Goal: Use online tool/utility: Utilize a website feature to perform a specific function

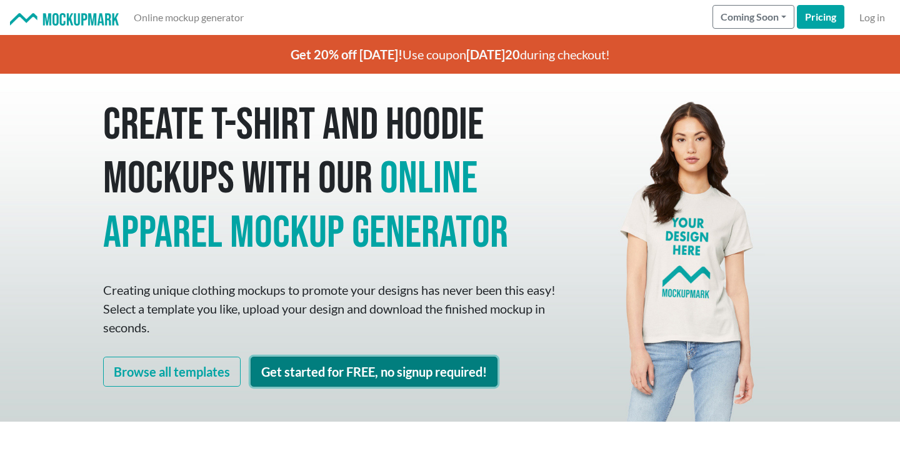
click at [396, 379] on link "Get started for FREE, no signup required!" at bounding box center [374, 372] width 247 height 30
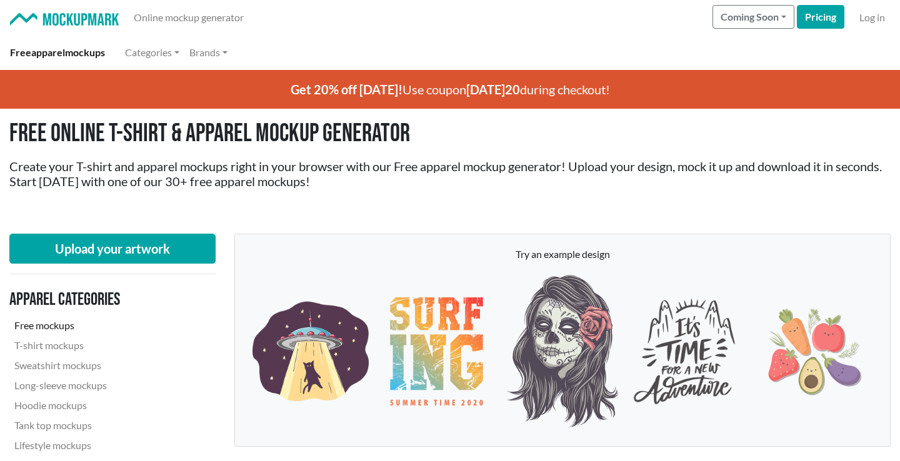
scroll to position [52, 0]
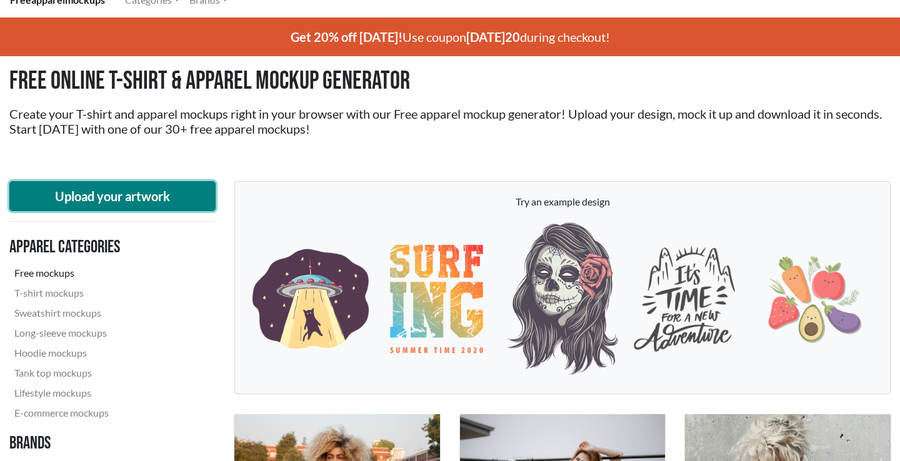
click at [168, 194] on button "Upload your artwork" at bounding box center [112, 196] width 206 height 30
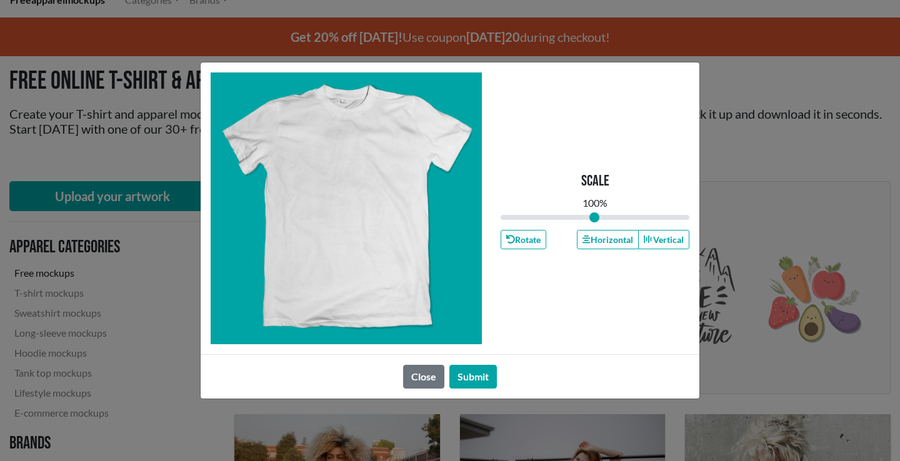
type input "1"
click at [431, 378] on button "Close" at bounding box center [423, 377] width 41 height 24
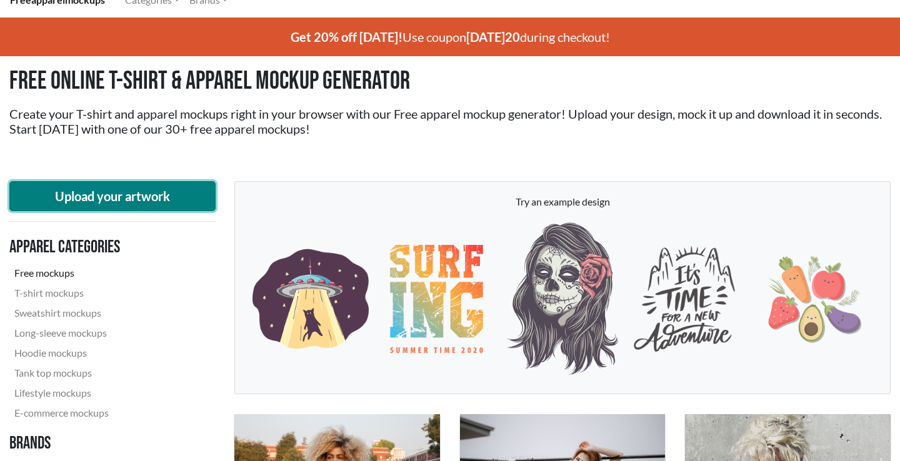
click at [171, 192] on button "Upload your artwork" at bounding box center [112, 196] width 206 height 30
click at [174, 196] on button "Upload your artwork" at bounding box center [112, 196] width 206 height 30
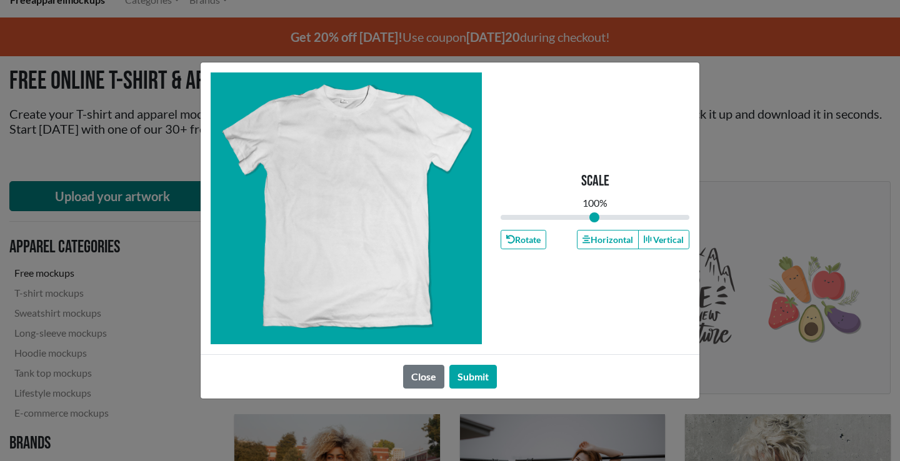
type input "1"
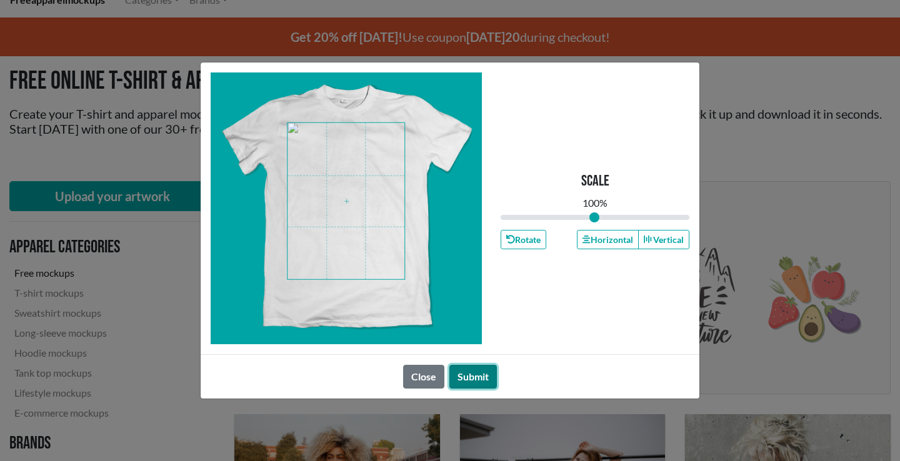
click at [474, 382] on button "Submit" at bounding box center [472, 377] width 47 height 24
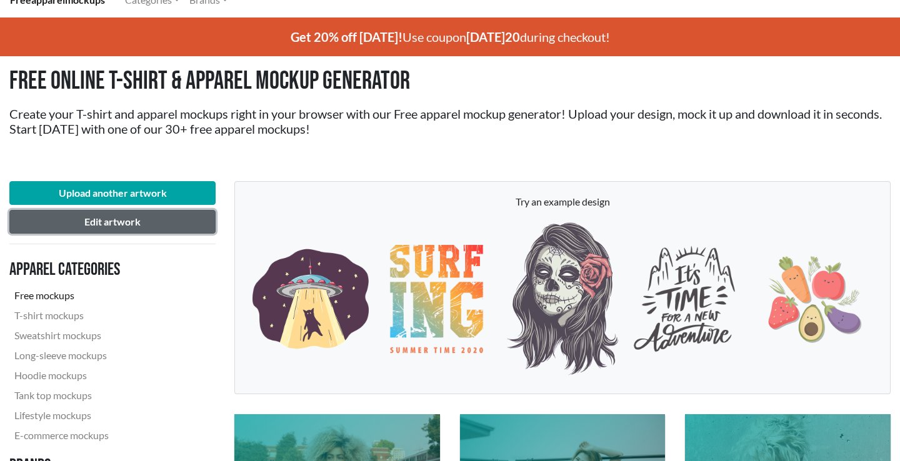
click at [156, 221] on button "Edit artwork" at bounding box center [112, 222] width 206 height 24
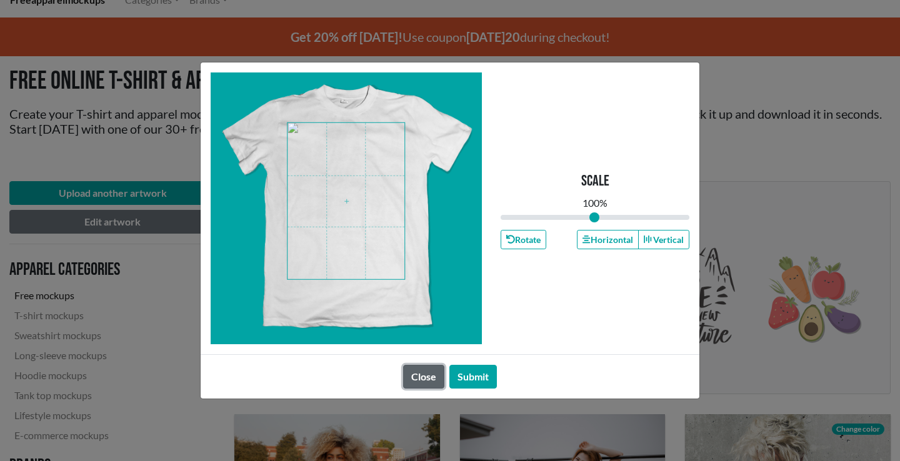
click at [421, 374] on button "Close" at bounding box center [423, 377] width 41 height 24
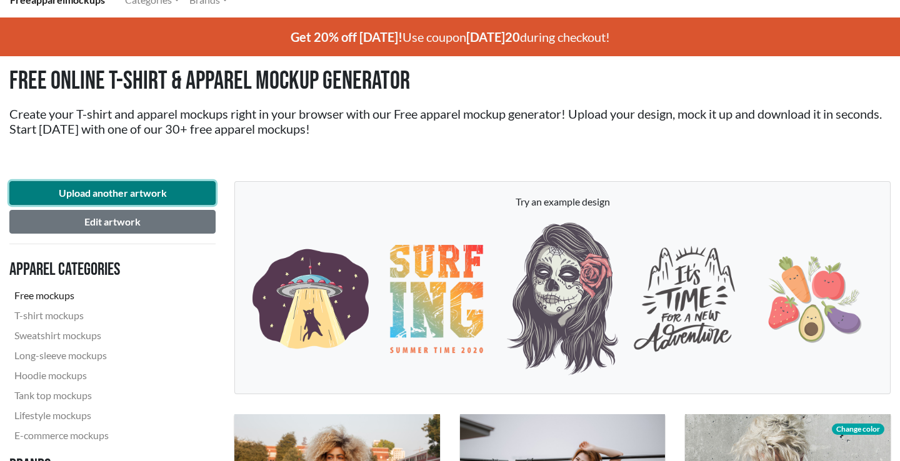
click at [157, 194] on button "Upload another artwork" at bounding box center [112, 193] width 206 height 24
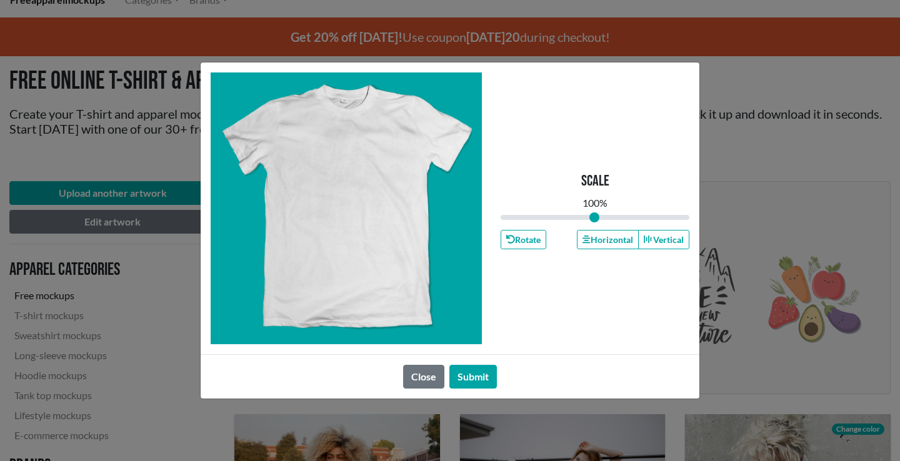
type input "1"
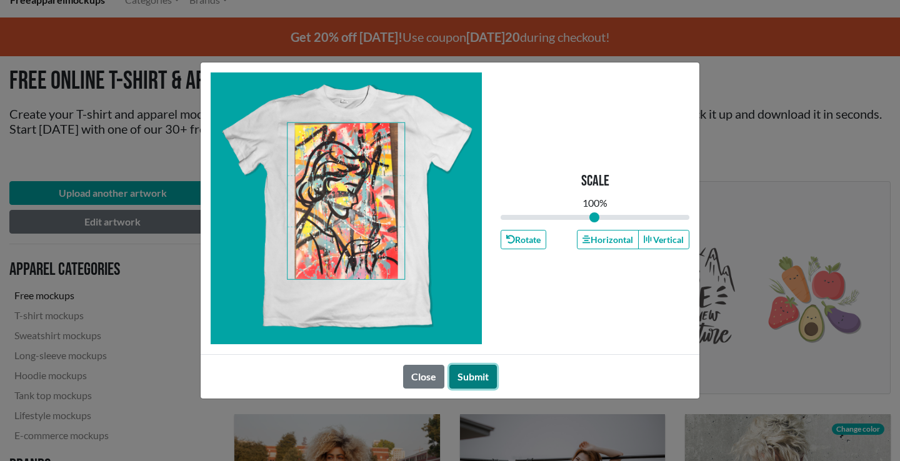
click at [477, 373] on button "Submit" at bounding box center [472, 377] width 47 height 24
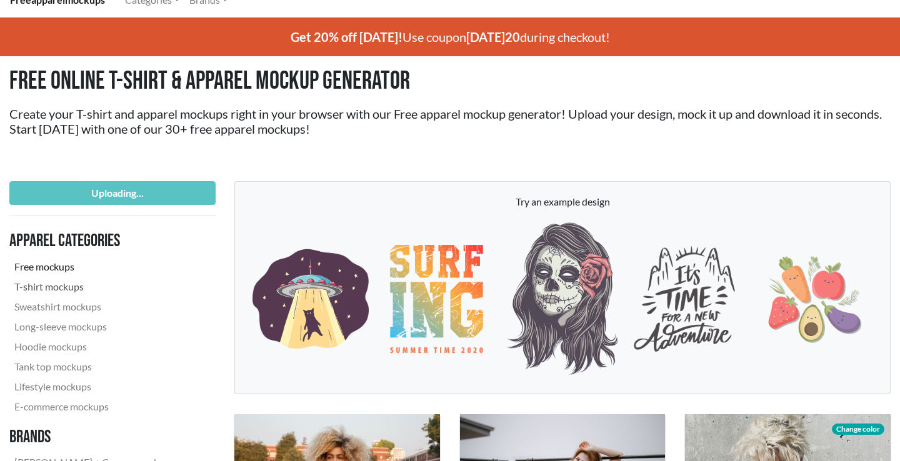
click at [62, 281] on link "T-shirt mockups" at bounding box center [94, 287] width 170 height 20
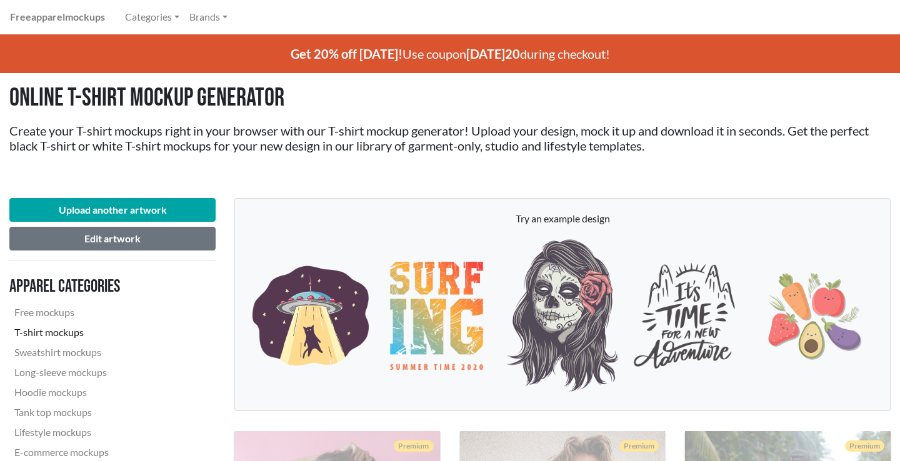
scroll to position [9, 0]
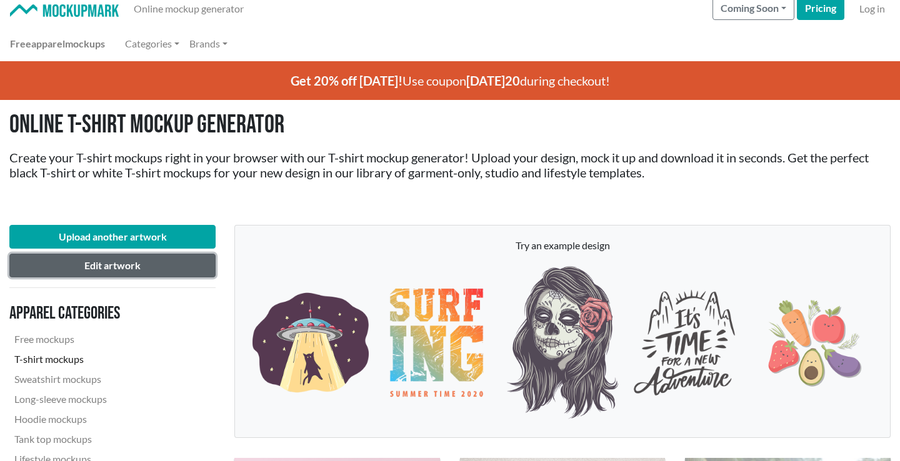
click at [129, 266] on button "Edit artwork" at bounding box center [112, 266] width 206 height 24
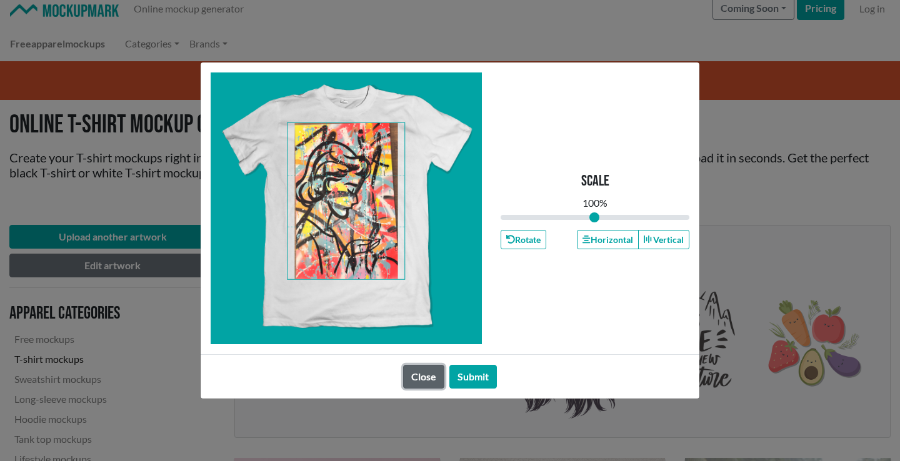
click at [427, 378] on button "Close" at bounding box center [423, 377] width 41 height 24
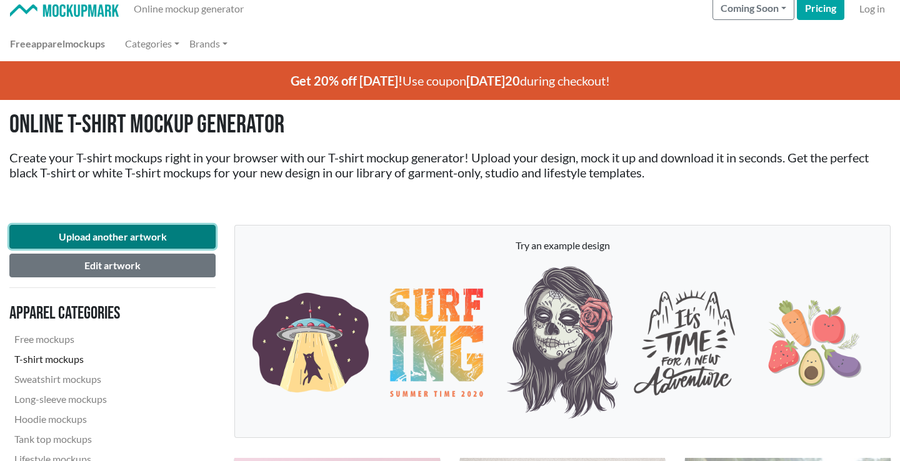
click at [120, 245] on button "Upload another artwork" at bounding box center [112, 237] width 206 height 24
